Goal: Task Accomplishment & Management: Complete application form

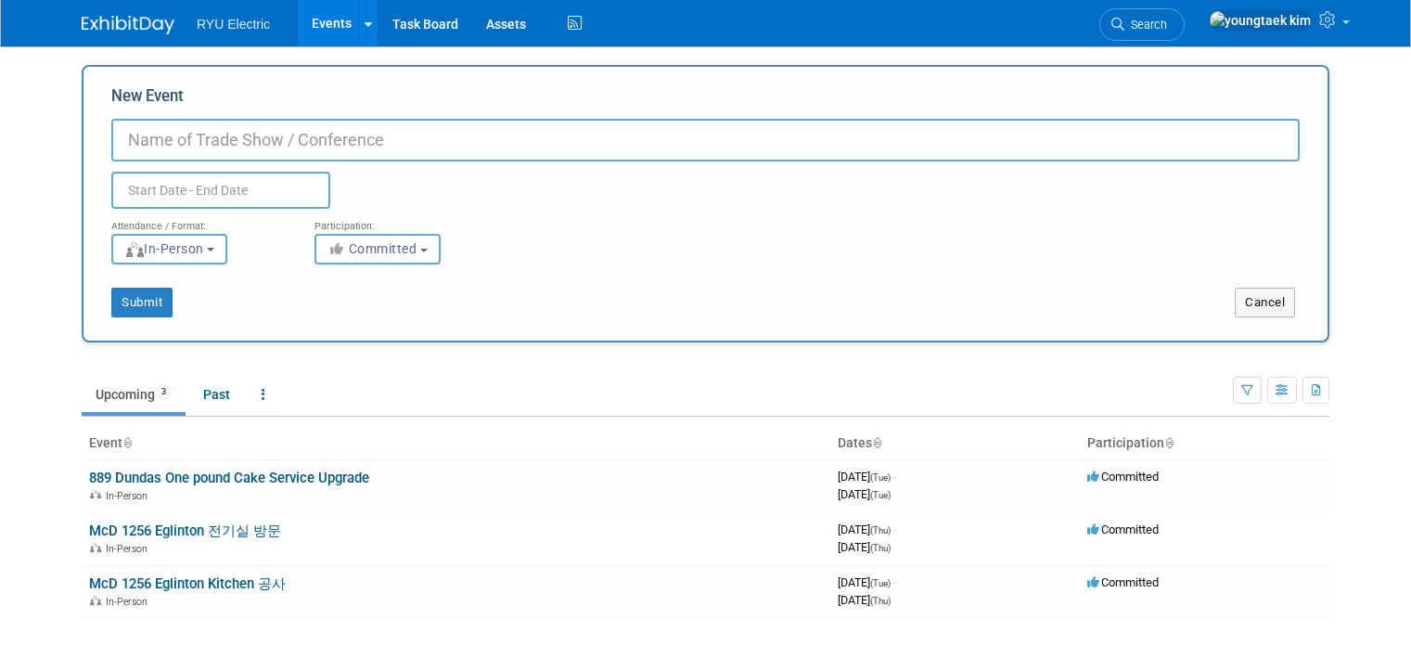
click at [271, 140] on input "New Event" at bounding box center [705, 140] width 1188 height 43
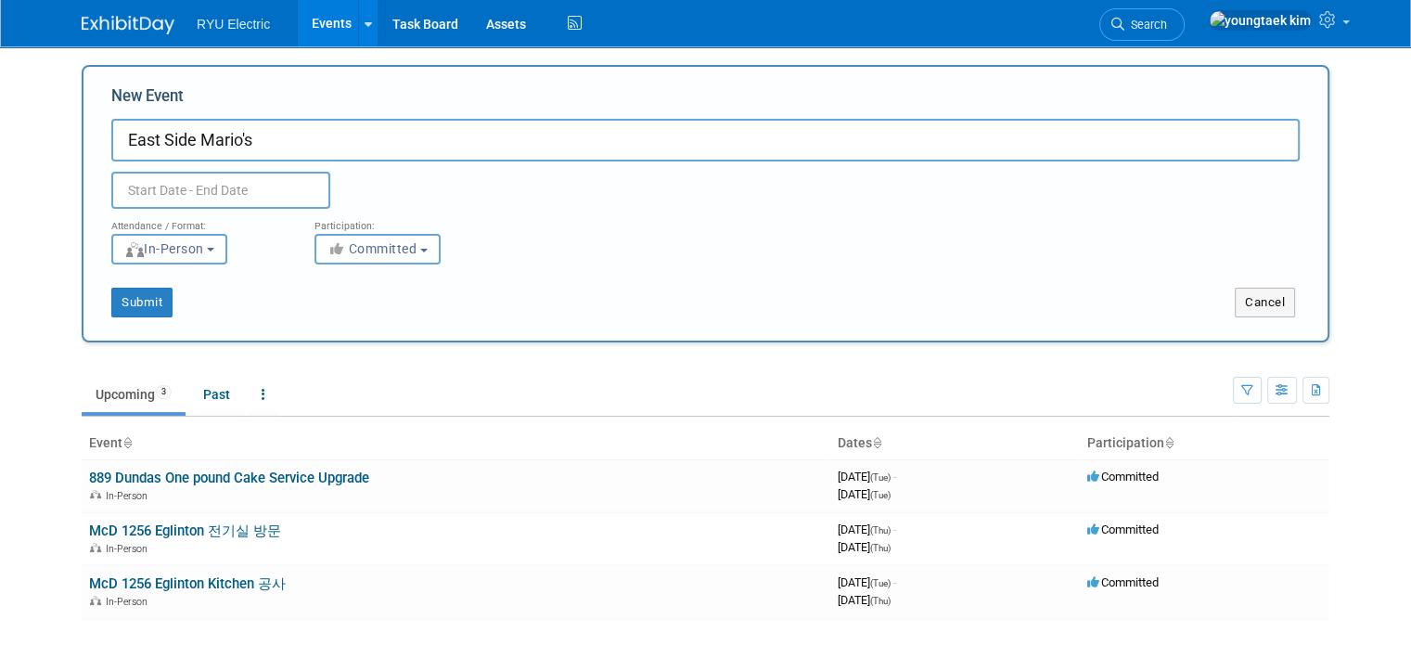
click at [464, 143] on input "East Side Mario's" at bounding box center [705, 140] width 1188 height 43
type input "East Side [PERSON_NAME]'s 견적내기"
click at [203, 184] on input "text" at bounding box center [220, 190] width 219 height 37
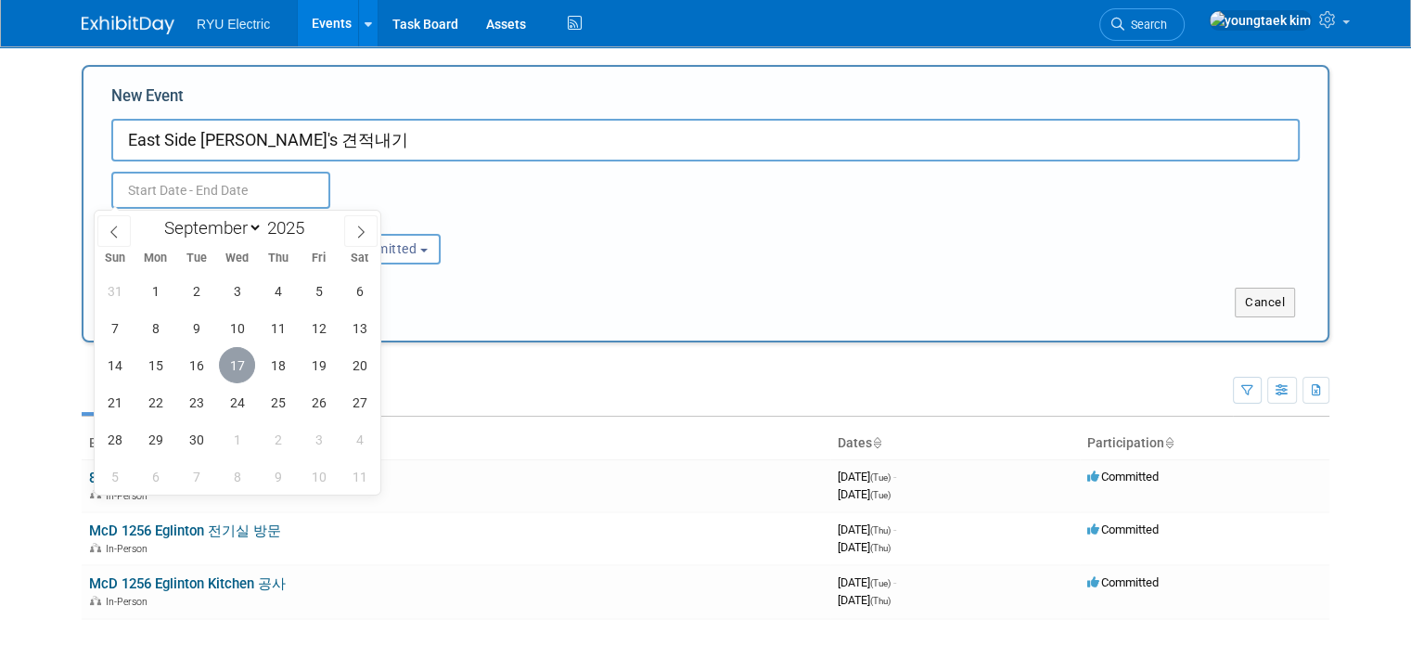
click at [230, 367] on span "17" at bounding box center [237, 365] width 36 height 36
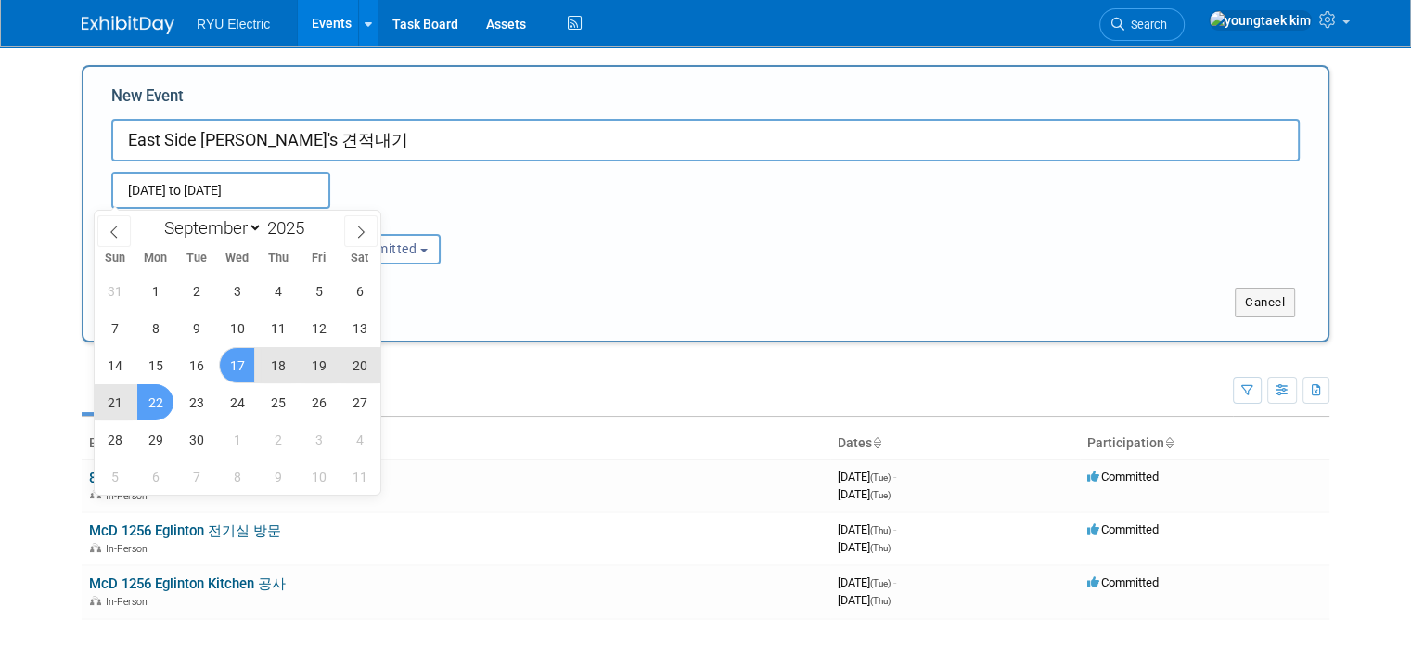
click at [151, 404] on span "22" at bounding box center [155, 402] width 36 height 36
type input "[DATE] to [DATE]"
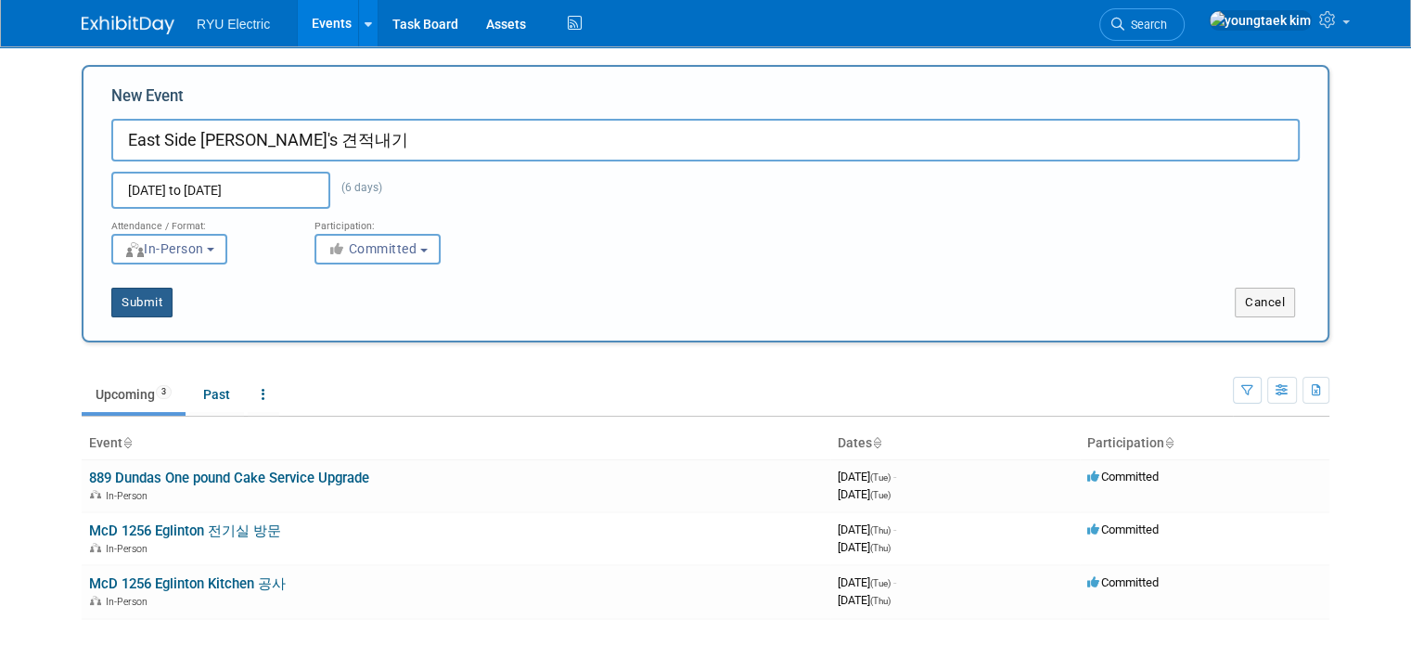
click at [139, 307] on button "Submit" at bounding box center [141, 303] width 61 height 30
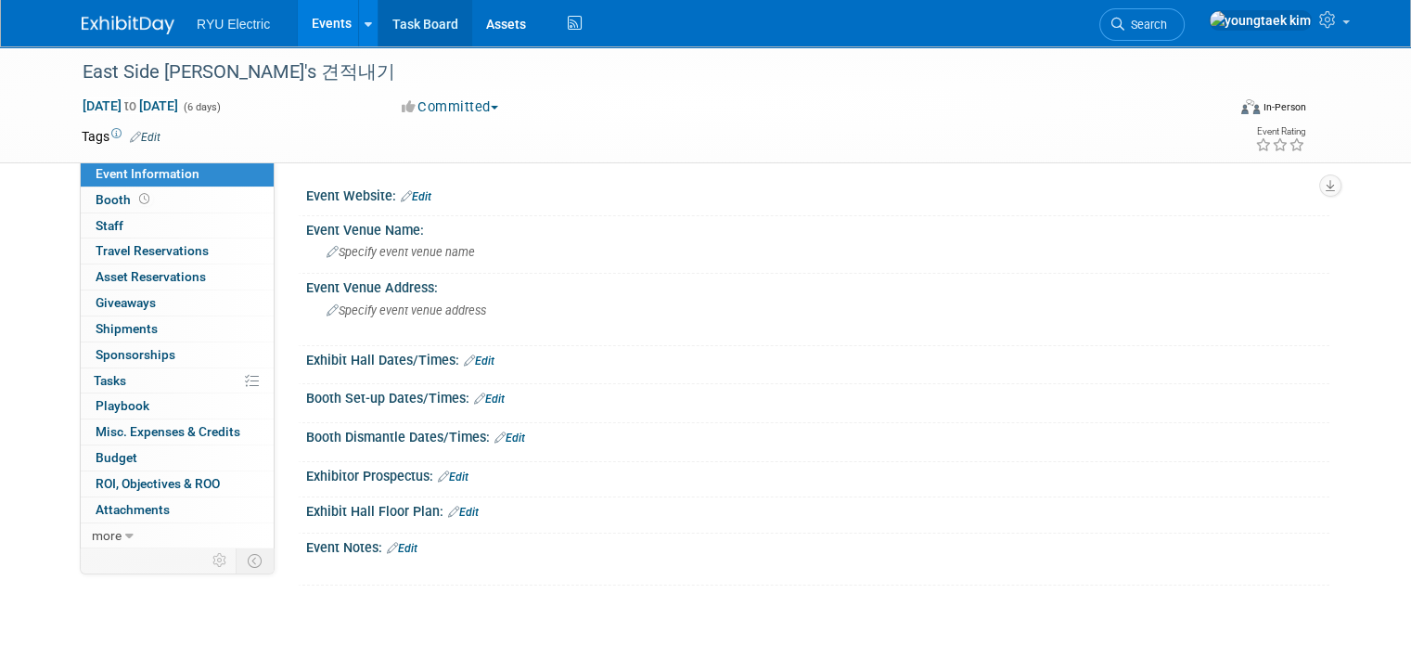
click at [425, 29] on link "Task Board" at bounding box center [425, 23] width 94 height 46
